Goal: Share content

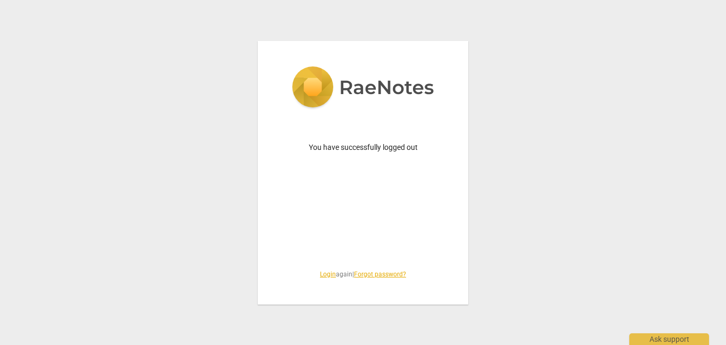
click at [322, 272] on link "Login" at bounding box center [328, 274] width 16 height 7
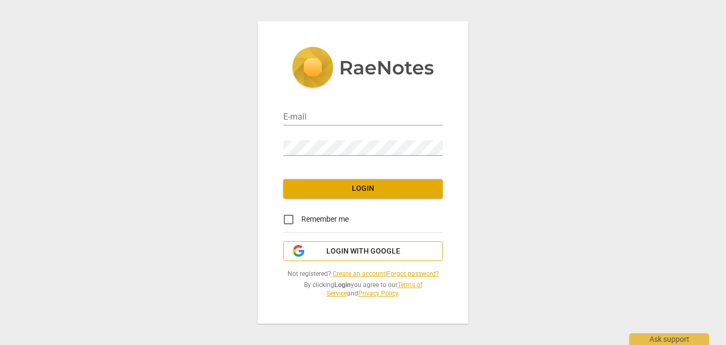
click at [381, 247] on span "Login with Google" at bounding box center [363, 251] width 74 height 11
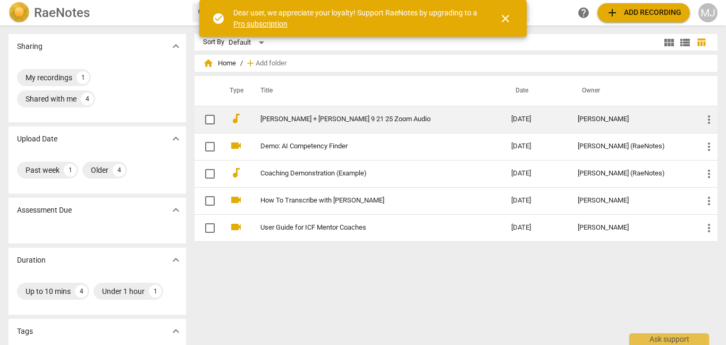
click at [704, 117] on span "more_vert" at bounding box center [709, 119] width 13 height 13
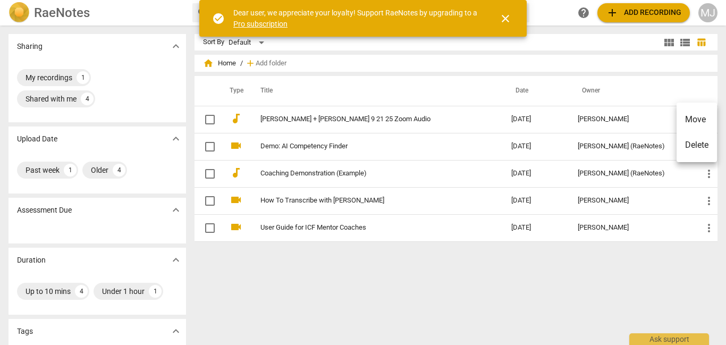
click at [525, 121] on div at bounding box center [363, 172] width 726 height 345
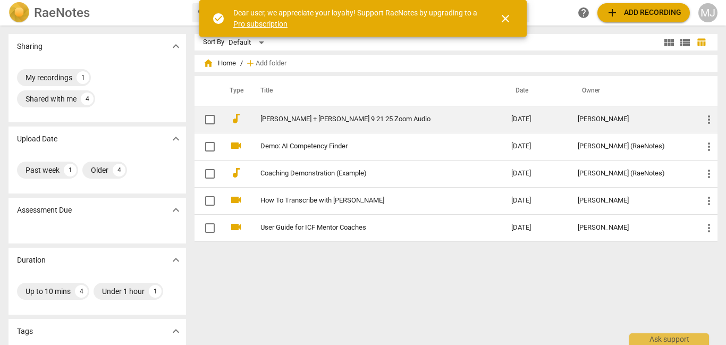
click at [369, 125] on td "Maurisha + Jackie 9 21 25 Zoom Audio" at bounding box center [375, 119] width 255 height 27
click at [208, 123] on input "checkbox" at bounding box center [210, 119] width 22 height 13
checkbox input "false"
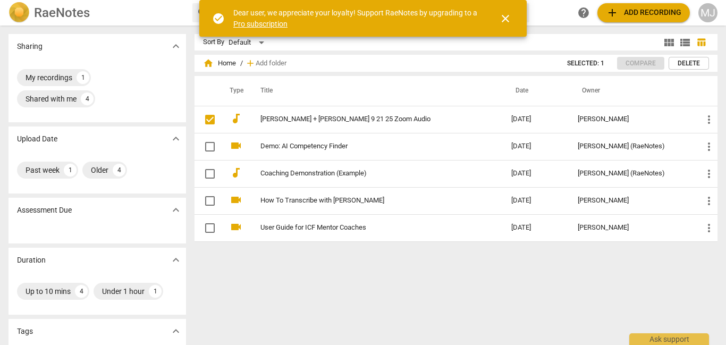
click at [704, 13] on div "MJ" at bounding box center [708, 12] width 19 height 19
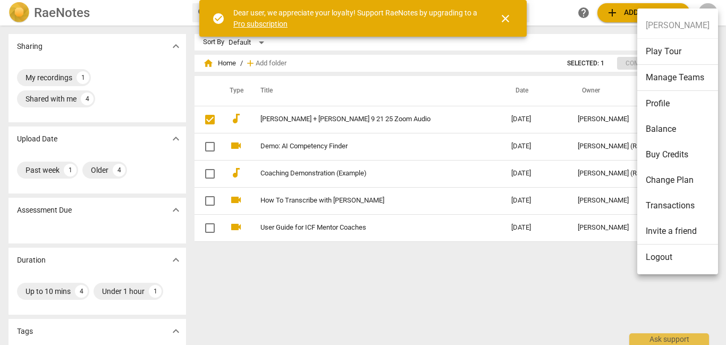
click at [616, 278] on div at bounding box center [363, 172] width 726 height 345
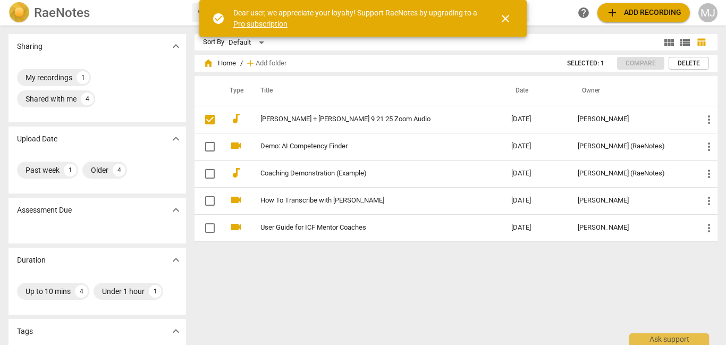
click at [507, 19] on span "close" at bounding box center [505, 18] width 13 height 13
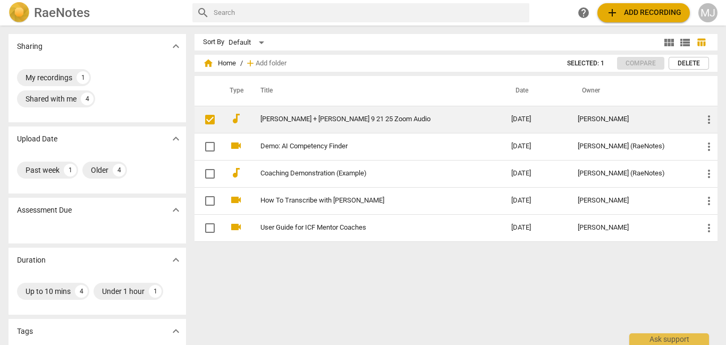
click at [705, 122] on span "more_vert" at bounding box center [709, 119] width 13 height 13
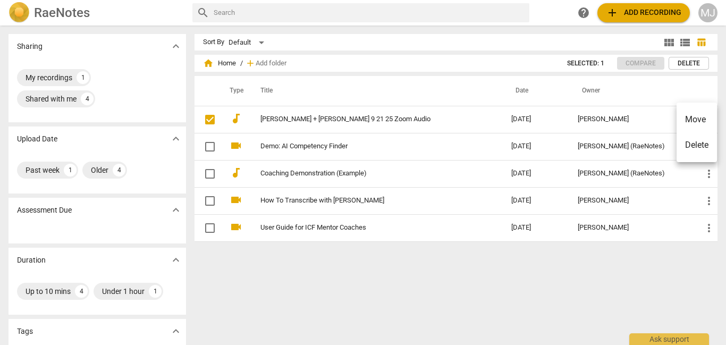
click at [614, 284] on div at bounding box center [363, 172] width 726 height 345
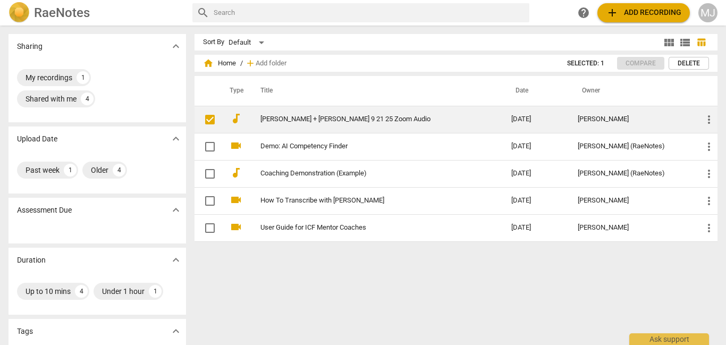
click at [557, 117] on td "2025-09-21" at bounding box center [536, 119] width 66 height 27
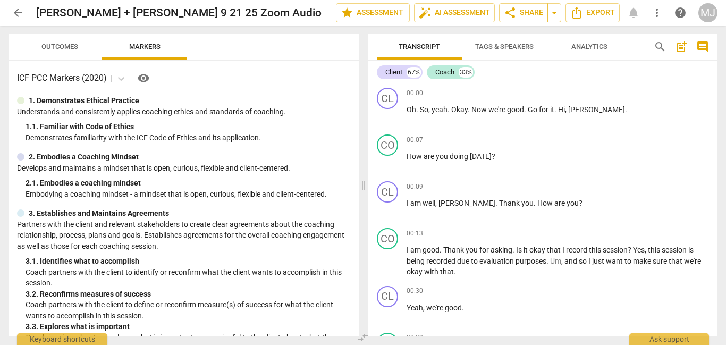
click at [658, 11] on span "more_vert" at bounding box center [657, 12] width 13 height 13
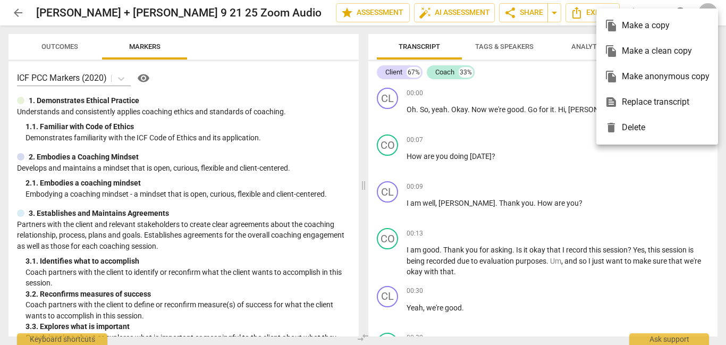
click at [558, 79] on div at bounding box center [363, 172] width 726 height 345
click at [548, 34] on div at bounding box center [363, 172] width 726 height 345
click at [566, 37] on div at bounding box center [363, 172] width 726 height 345
click at [551, 28] on div at bounding box center [363, 172] width 726 height 345
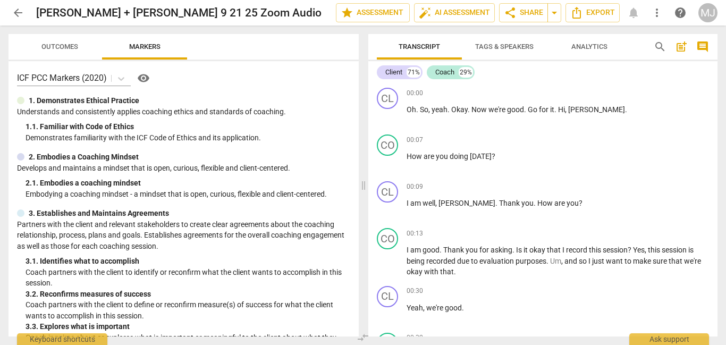
click at [553, 15] on div at bounding box center [363, 172] width 726 height 345
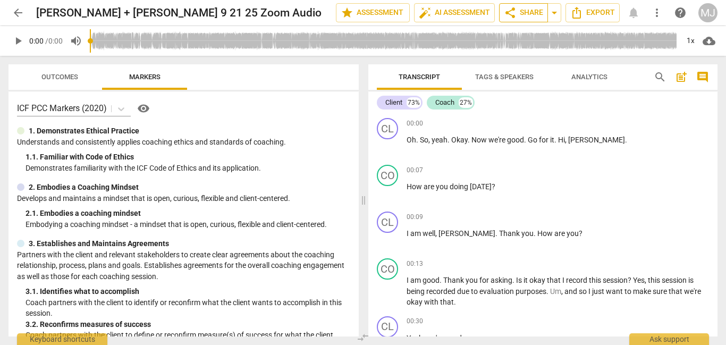
click at [542, 13] on span "share Share" at bounding box center [523, 12] width 39 height 13
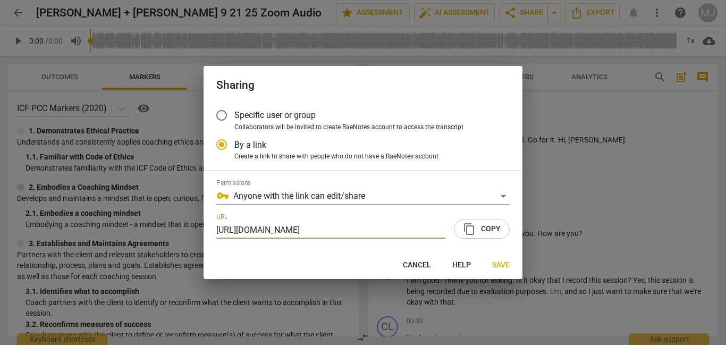
radio input "false"
click at [491, 228] on span "content_copy Copy" at bounding box center [482, 229] width 38 height 13
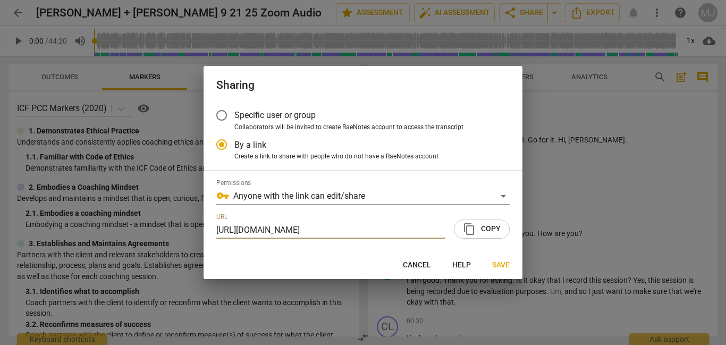
click at [491, 228] on span "content_copy Copy" at bounding box center [482, 229] width 38 height 13
